Goal: Information Seeking & Learning: Check status

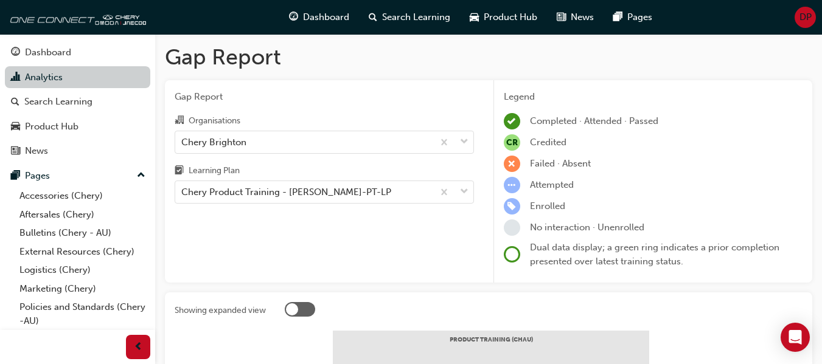
click at [69, 73] on link "Analytics" at bounding box center [77, 77] width 145 height 23
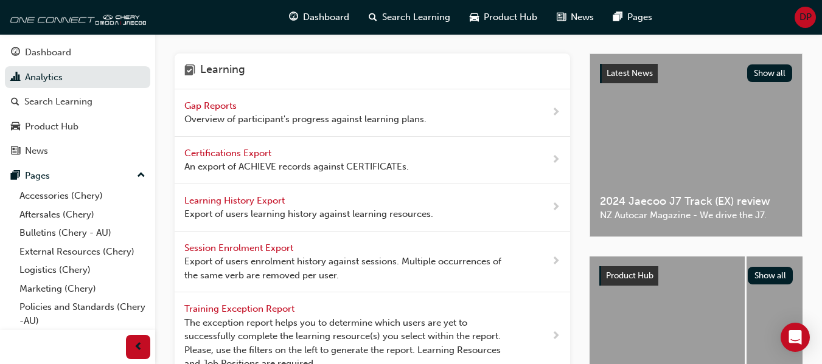
click at [277, 114] on span "Overview of participant's progress against learning plans." at bounding box center [305, 120] width 242 height 14
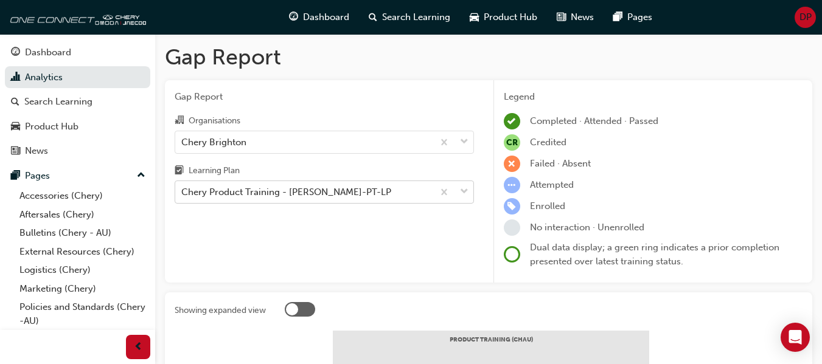
click at [286, 187] on div "Chery Product Training - [PERSON_NAME]-PT-LP" at bounding box center [304, 192] width 258 height 21
click at [183, 187] on input "Learning Plan Chery Product Training - [PERSON_NAME]-PT-LP" at bounding box center [181, 192] width 1 height 10
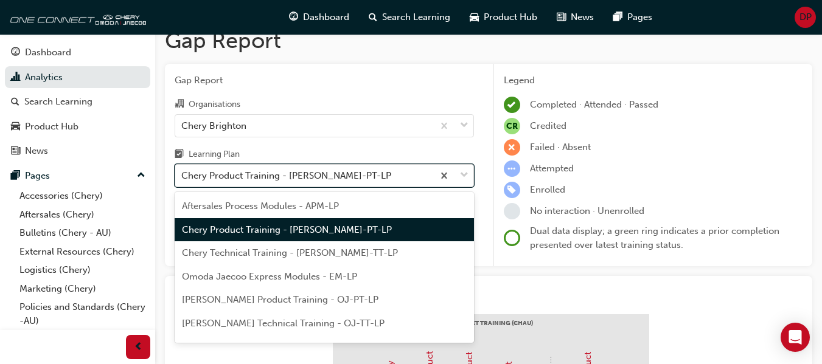
scroll to position [18, 0]
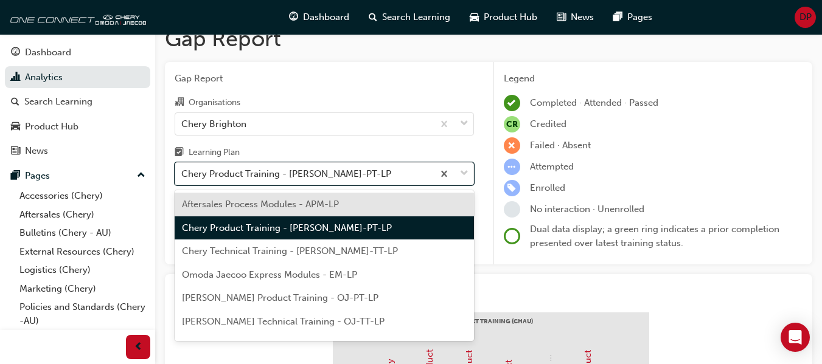
click at [275, 109] on div "Organisations" at bounding box center [324, 104] width 299 height 18
click at [183, 118] on input "Organisations Chery Brighton" at bounding box center [181, 123] width 1 height 10
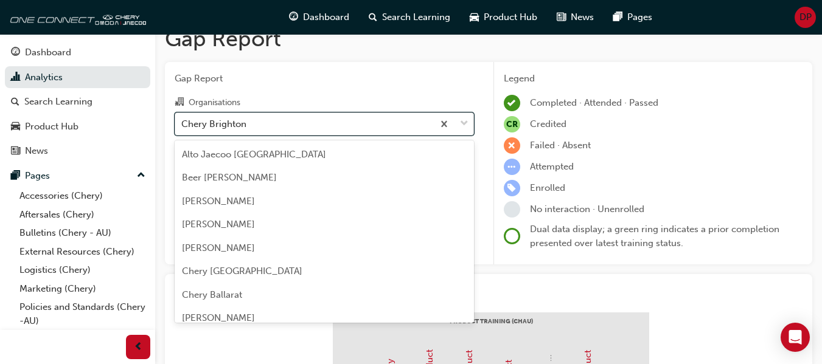
click at [279, 123] on div "Chery Brighton" at bounding box center [304, 123] width 258 height 21
click at [183, 123] on input "Organisations option [PERSON_NAME] focused, 12 of 154. 154 results available. U…" at bounding box center [181, 123] width 1 height 10
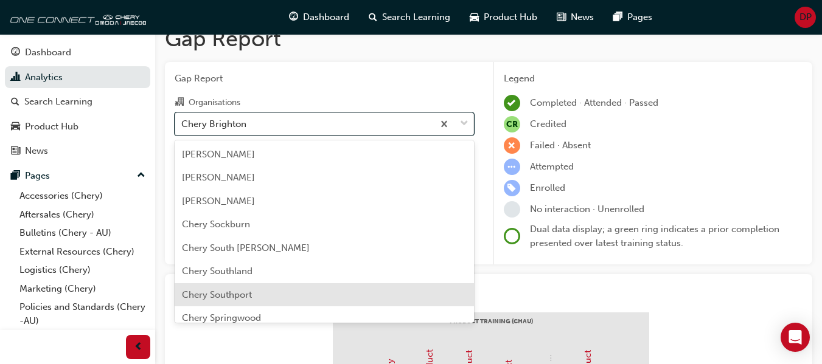
scroll to position [1935, 0]
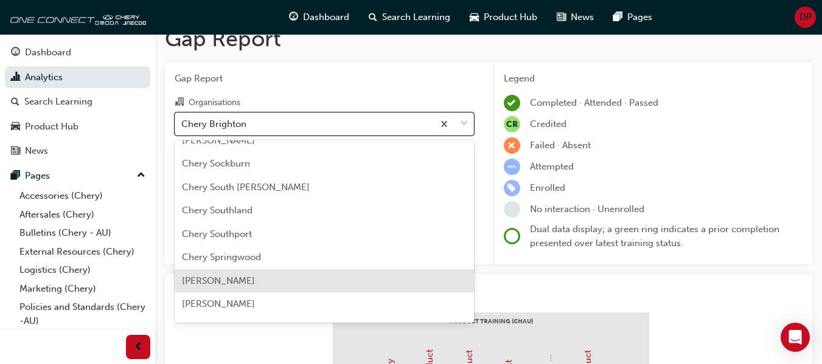
click at [279, 280] on div "[PERSON_NAME]" at bounding box center [324, 282] width 299 height 24
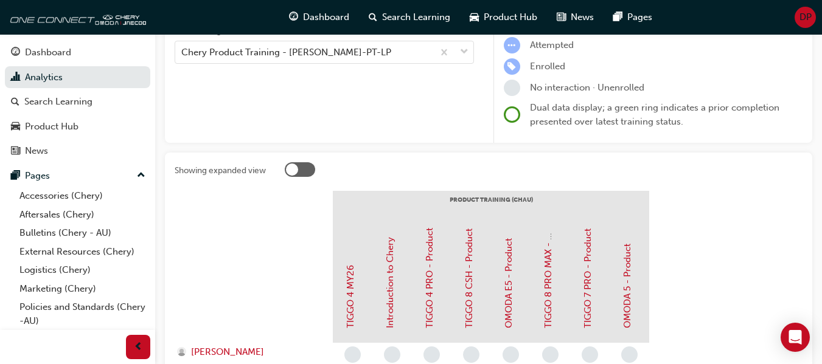
scroll to position [79, 0]
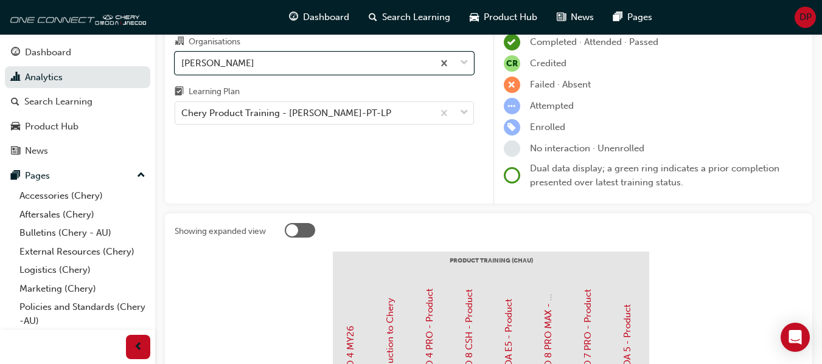
drag, startPoint x: 307, startPoint y: 117, endPoint x: 308, endPoint y: 125, distance: 8.7
click at [308, 117] on div "Chery Product Training - [PERSON_NAME]-PT-LP" at bounding box center [286, 113] width 210 height 14
click at [183, 117] on input "Learning Plan Chery Product Training - [PERSON_NAME]-PT-LP" at bounding box center [181, 113] width 1 height 10
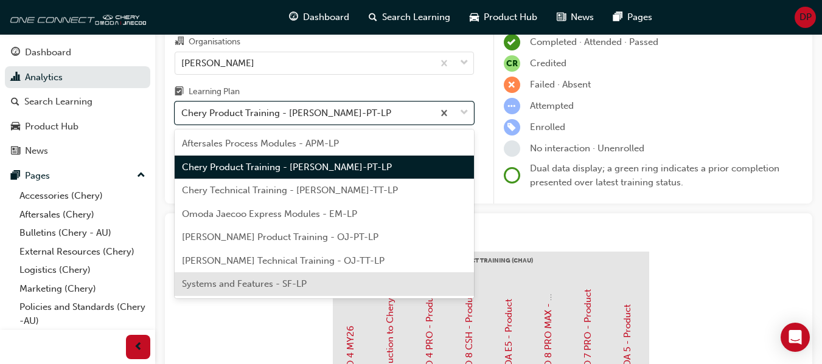
click at [297, 277] on div "Systems and Features - SF-LP" at bounding box center [324, 285] width 299 height 24
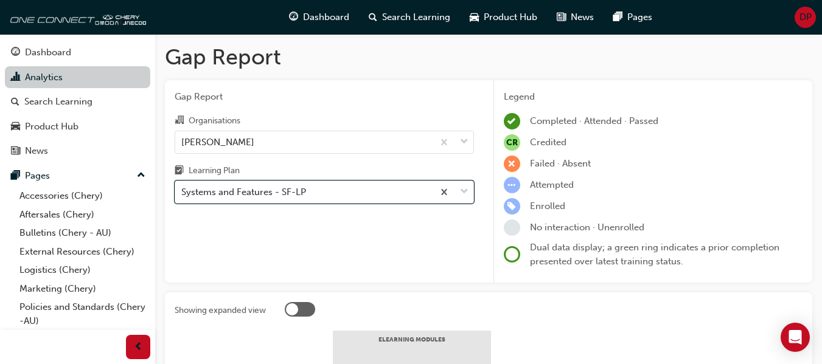
click at [94, 82] on link "Analytics" at bounding box center [77, 77] width 145 height 23
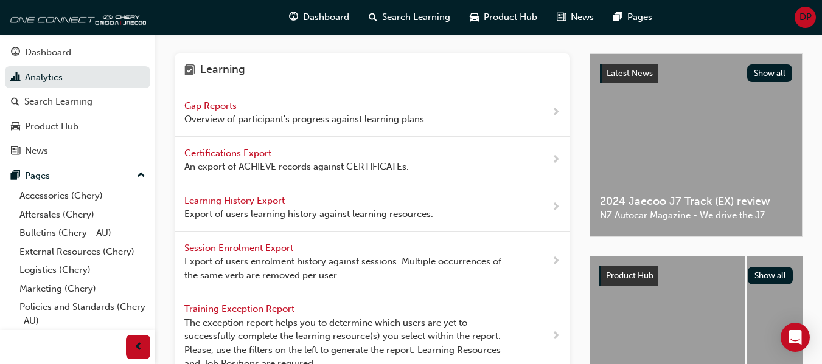
click at [215, 102] on span "Gap Reports" at bounding box center [211, 105] width 55 height 11
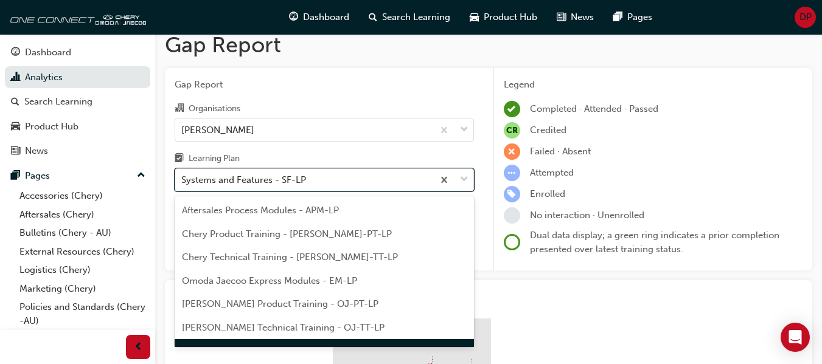
click at [271, 193] on div "Gap Report Organisations Chery Sunbury Learning Plan option Systems and Feature…" at bounding box center [324, 169] width 319 height 203
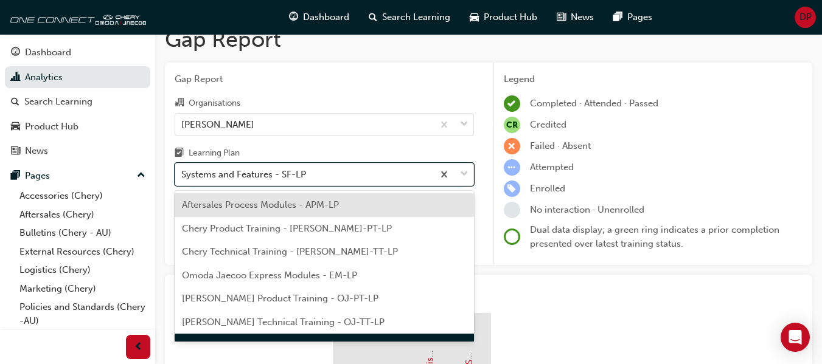
scroll to position [18, 0]
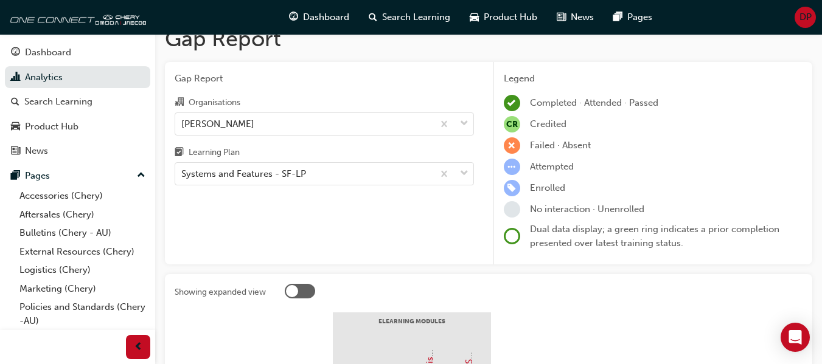
drag, startPoint x: 517, startPoint y: 278, endPoint x: 520, endPoint y: 269, distance: 9.6
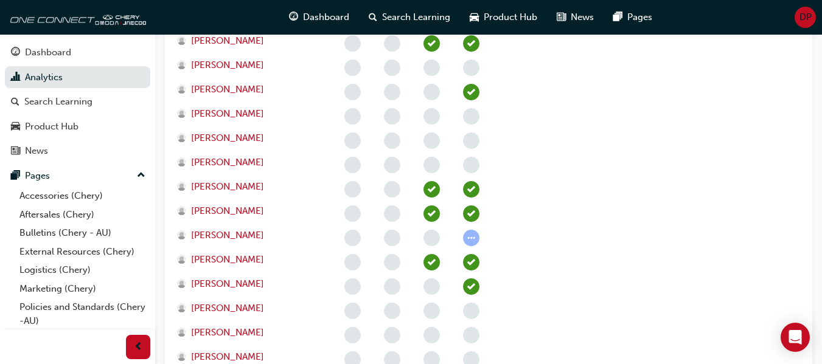
scroll to position [505, 0]
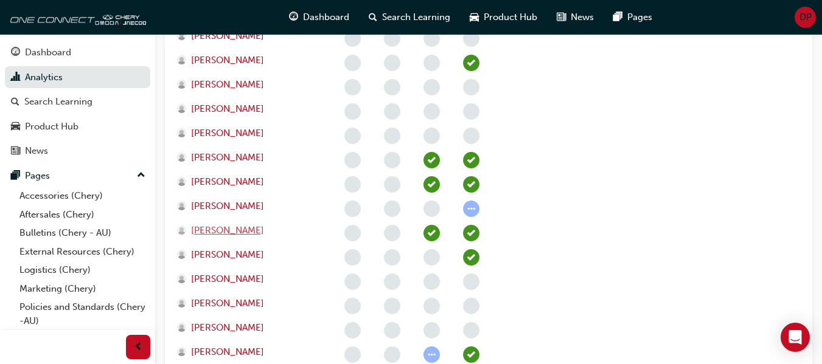
click at [221, 231] on span "[PERSON_NAME]" at bounding box center [227, 231] width 73 height 14
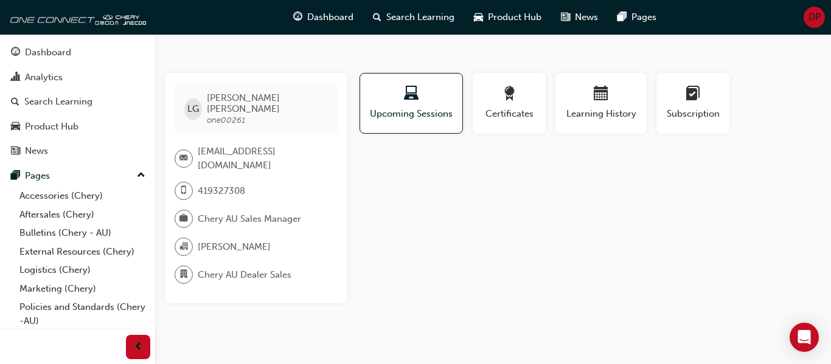
click at [409, 187] on div "Profile Upcoming Sessions Certificates Learning History Subscription LG [PERSON…" at bounding box center [589, 188] width 464 height 231
